Goal: Transaction & Acquisition: Purchase product/service

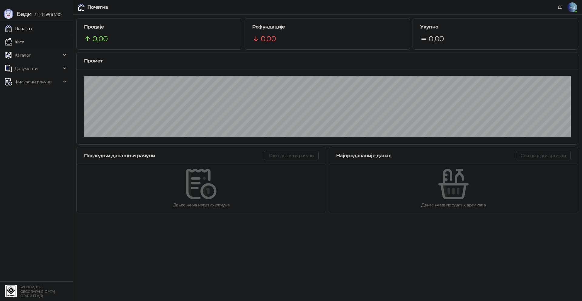
click at [24, 42] on link "Каса" at bounding box center [14, 42] width 19 height 12
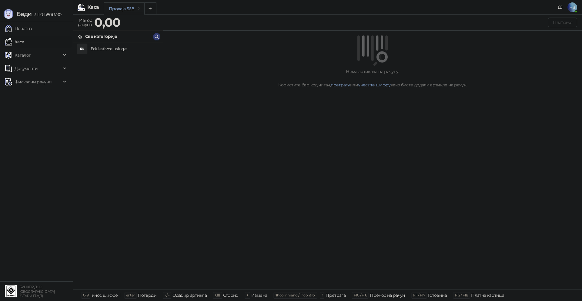
click at [110, 48] on h4 "Edukativne usluge" at bounding box center [124, 49] width 67 height 10
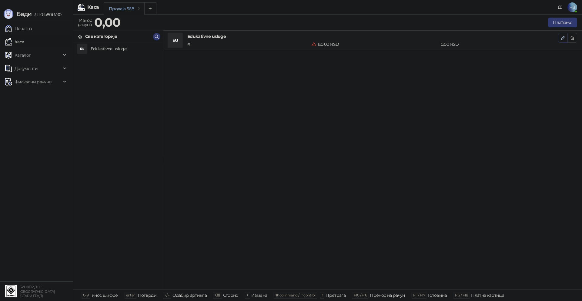
click at [560, 37] on button "button" at bounding box center [563, 38] width 10 height 10
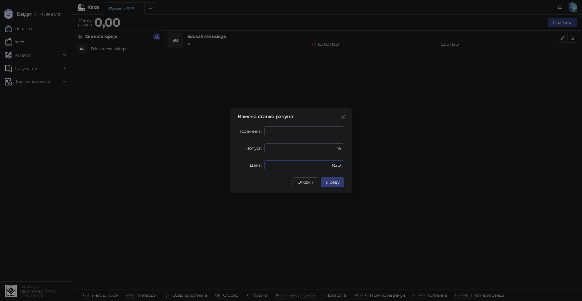
drag, startPoint x: 280, startPoint y: 164, endPoint x: 258, endPoint y: 166, distance: 21.3
click at [258, 166] on div "Цена * RSD" at bounding box center [291, 165] width 107 height 10
type input "****"
click at [336, 180] on button "У реду" at bounding box center [333, 182] width 24 height 10
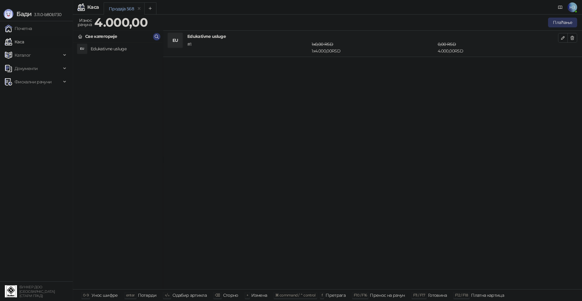
click at [564, 22] on button "Плаћање" at bounding box center [562, 23] width 29 height 10
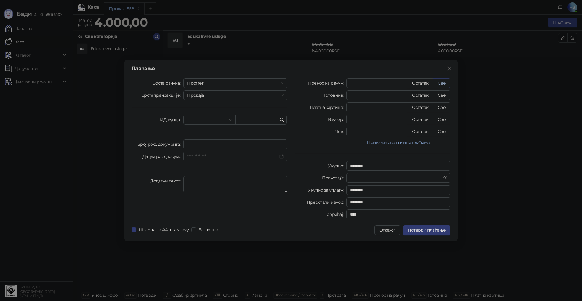
click at [449, 83] on button "Све" at bounding box center [442, 83] width 18 height 10
type input "****"
click at [436, 231] on span "Потврди плаћање" at bounding box center [427, 229] width 38 height 5
